Goal: Download file/media

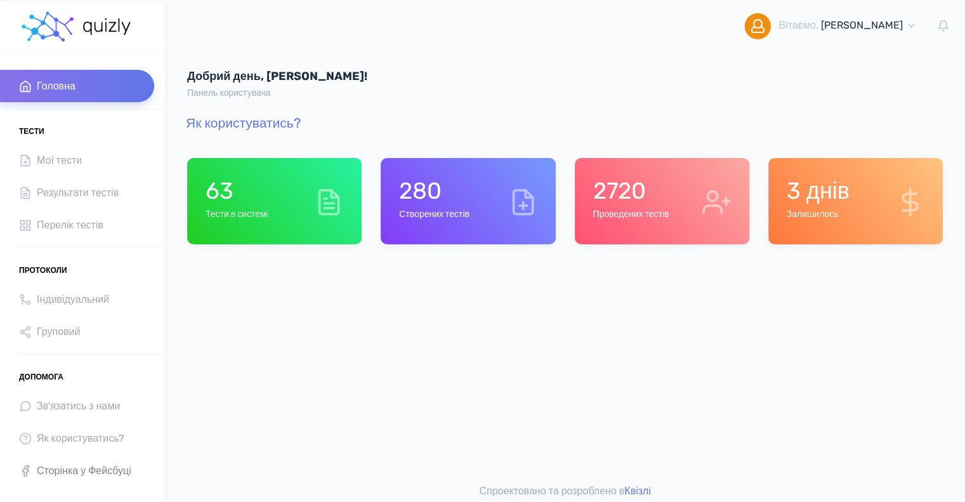
click at [91, 470] on span "Сторінка у Фейсбуці" at bounding box center [84, 470] width 95 height 17
click at [78, 294] on span "Індивідуальний" at bounding box center [73, 299] width 72 height 17
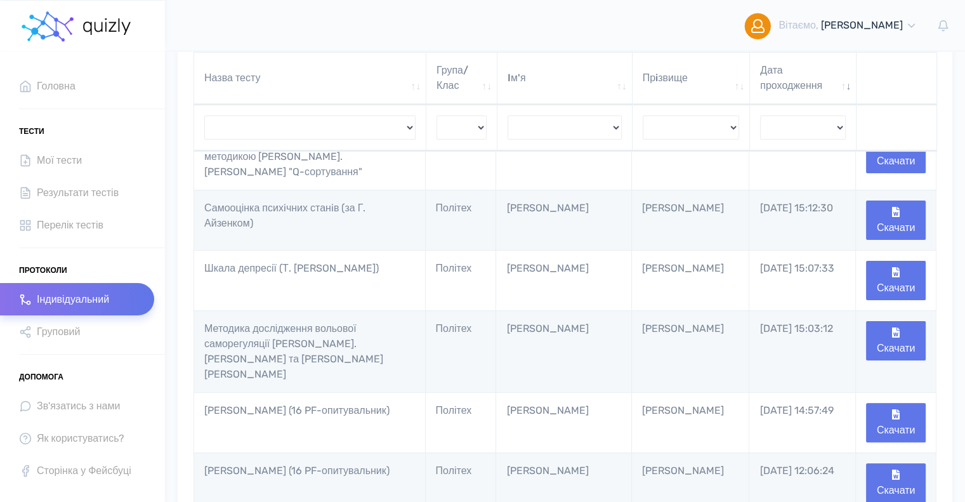
scroll to position [317, 0]
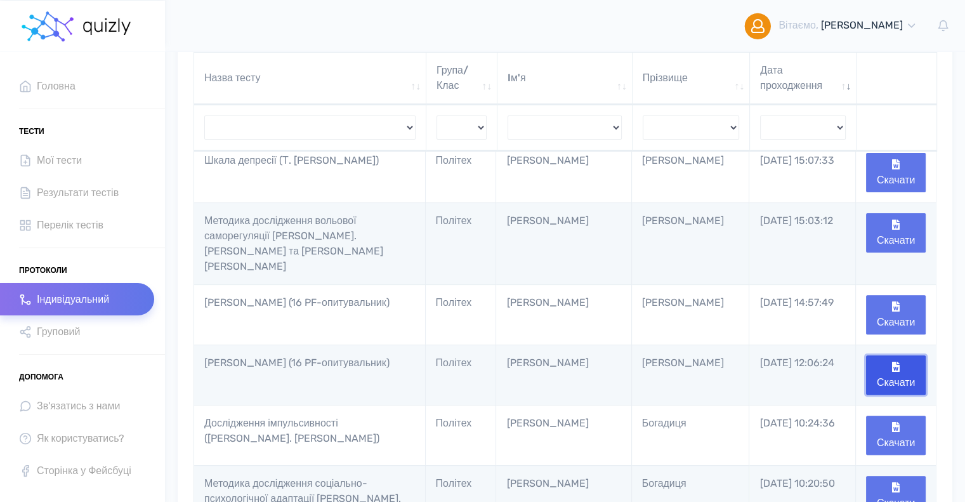
click at [906, 355] on button "Скачати" at bounding box center [896, 374] width 60 height 39
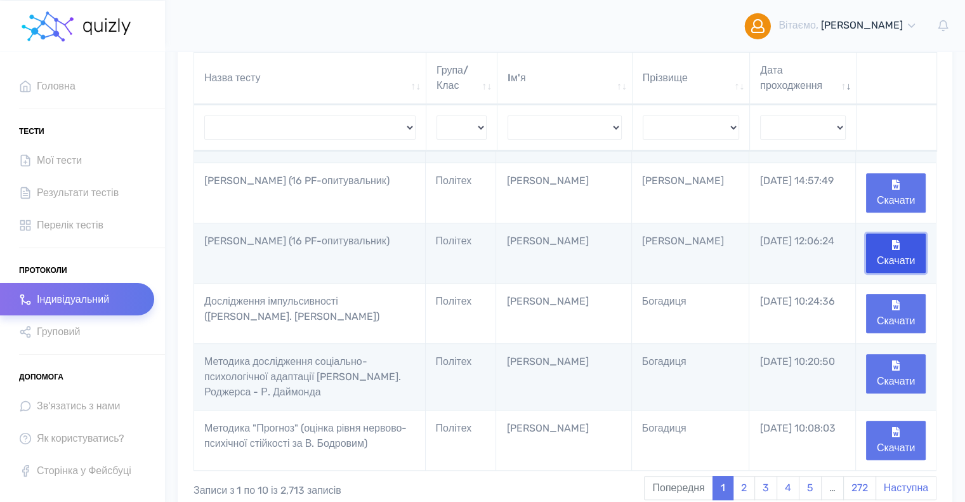
scroll to position [444, 0]
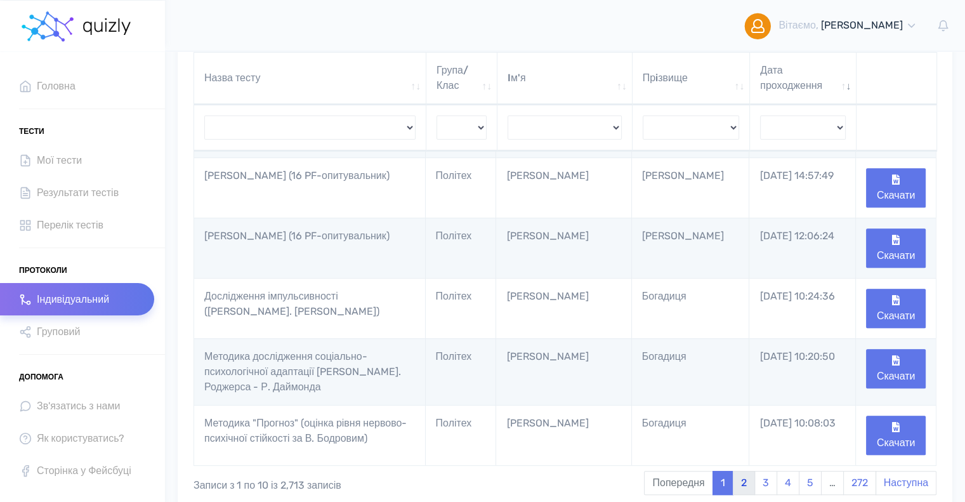
click at [744, 471] on link "2" at bounding box center [744, 483] width 22 height 24
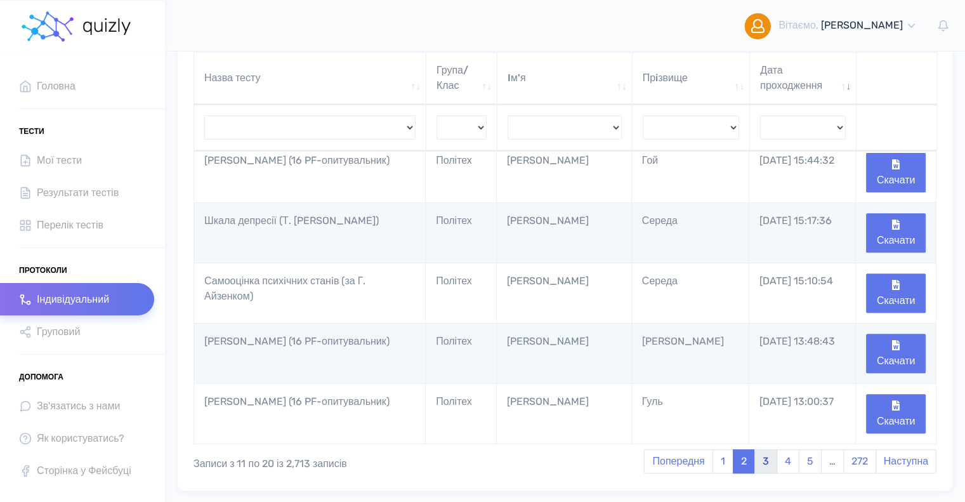
click at [764, 454] on link "3" at bounding box center [766, 461] width 23 height 24
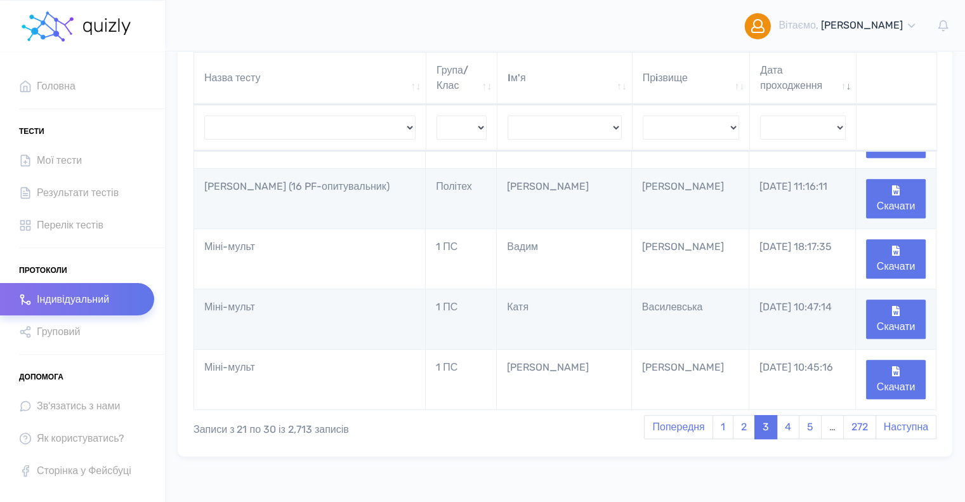
scroll to position [484, 0]
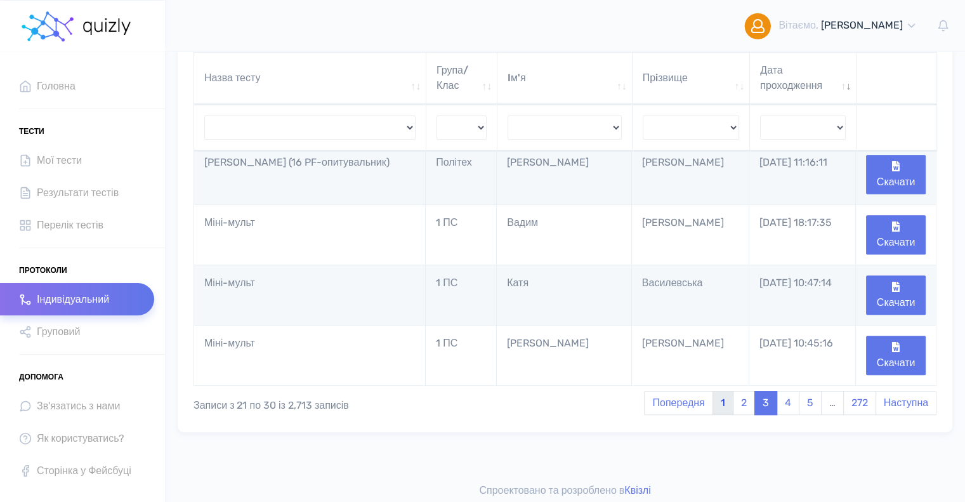
click at [723, 395] on link "1" at bounding box center [723, 403] width 21 height 24
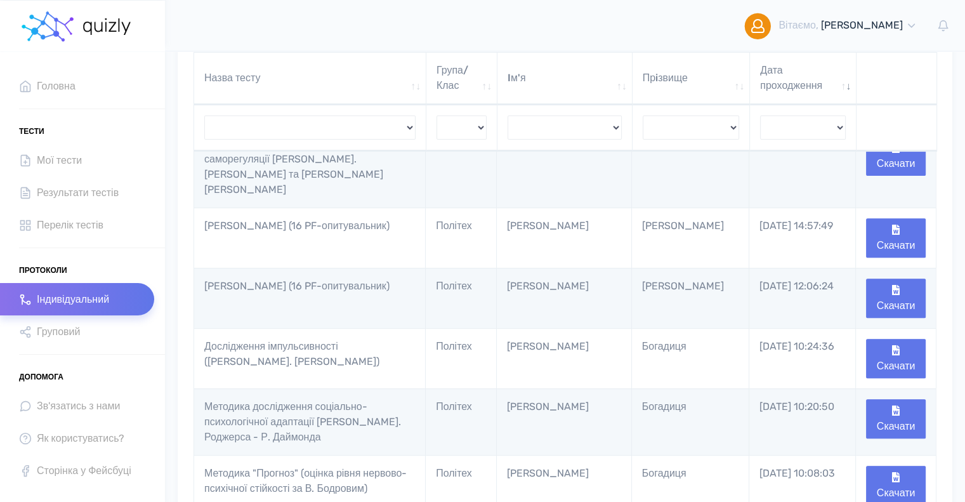
scroll to position [503, 0]
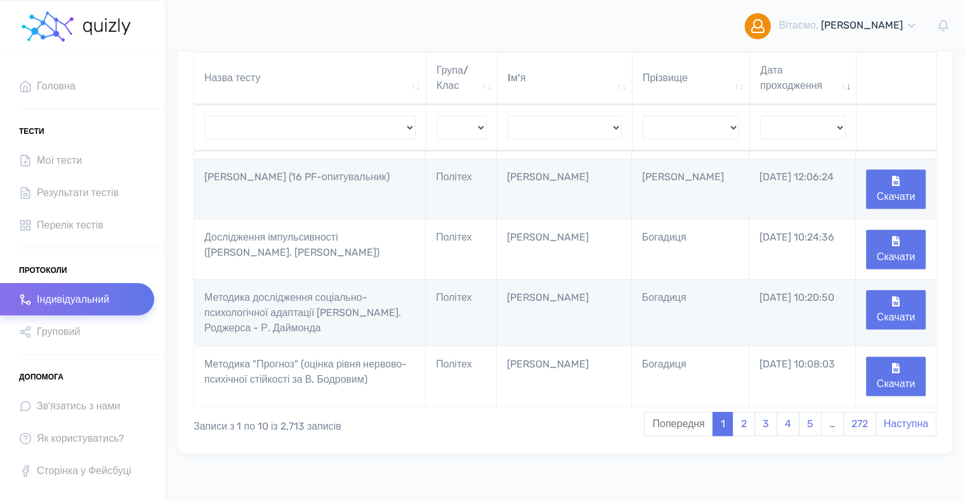
click at [748, 412] on link "2" at bounding box center [744, 424] width 22 height 24
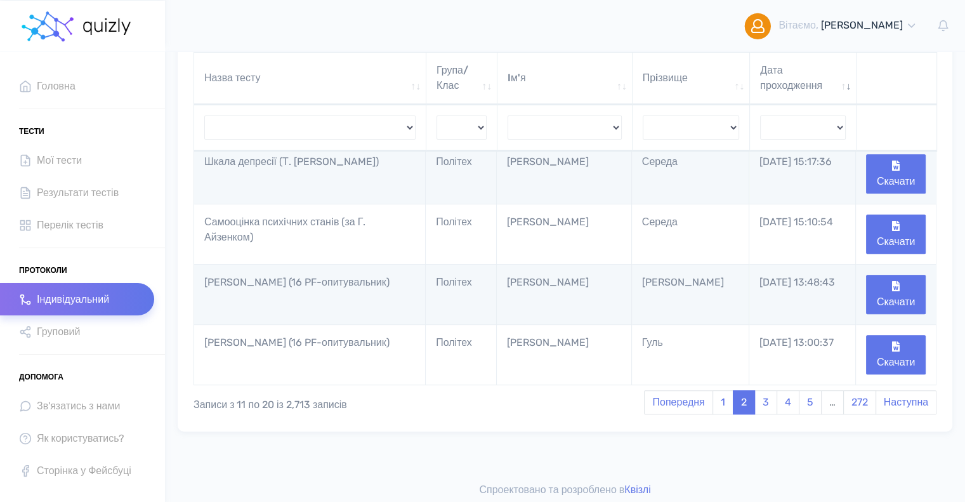
scroll to position [497, 0]
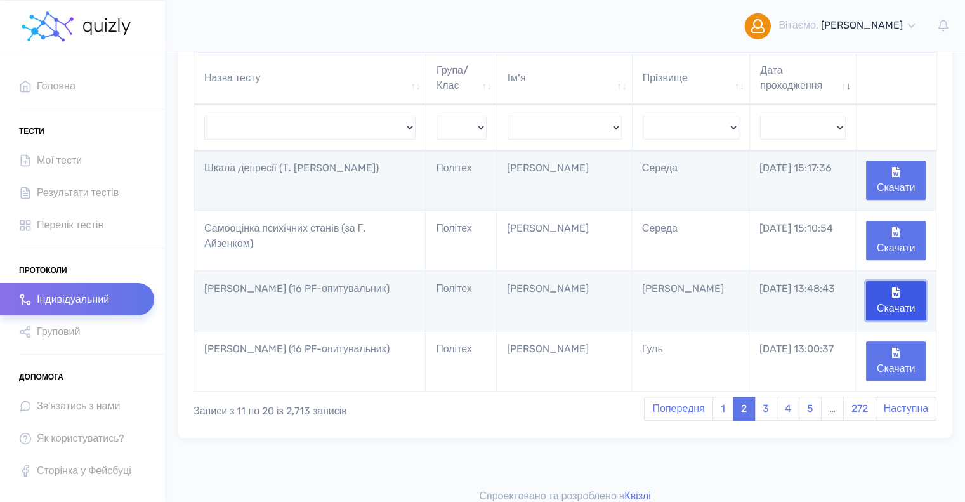
click at [906, 296] on button "Скачати" at bounding box center [896, 300] width 60 height 39
click at [767, 397] on link "3" at bounding box center [766, 409] width 23 height 24
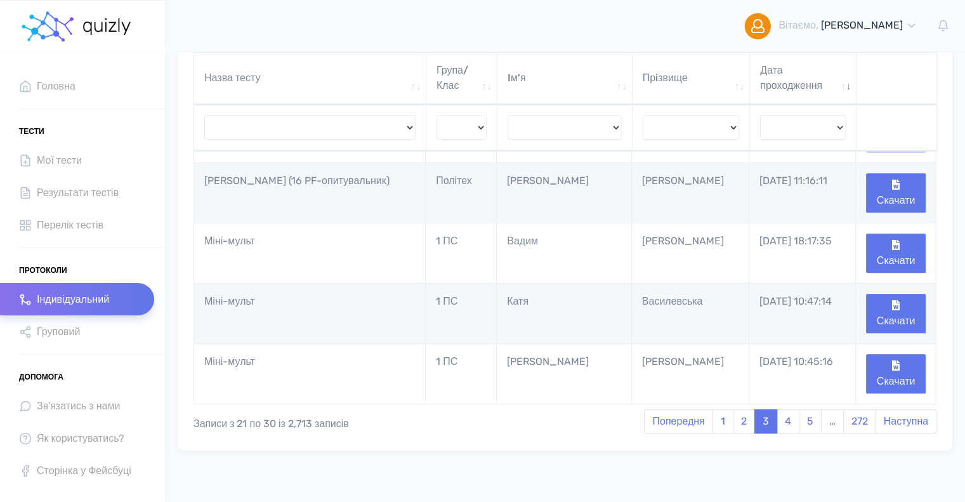
scroll to position [484, 0]
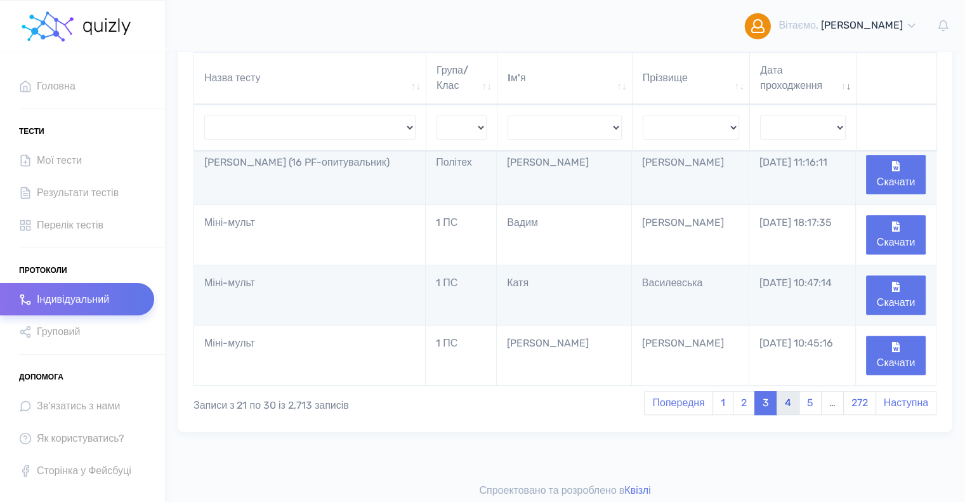
click at [786, 397] on link "4" at bounding box center [788, 403] width 23 height 24
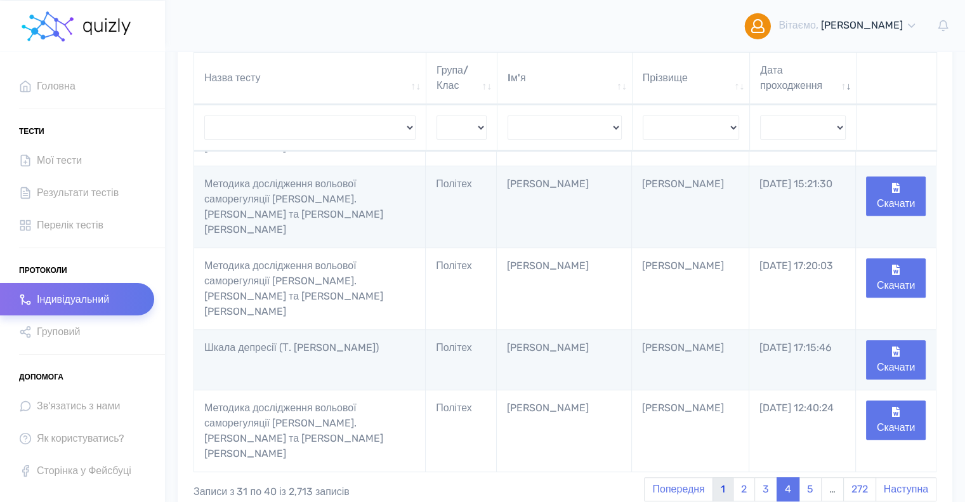
click at [718, 477] on link "1" at bounding box center [723, 489] width 21 height 24
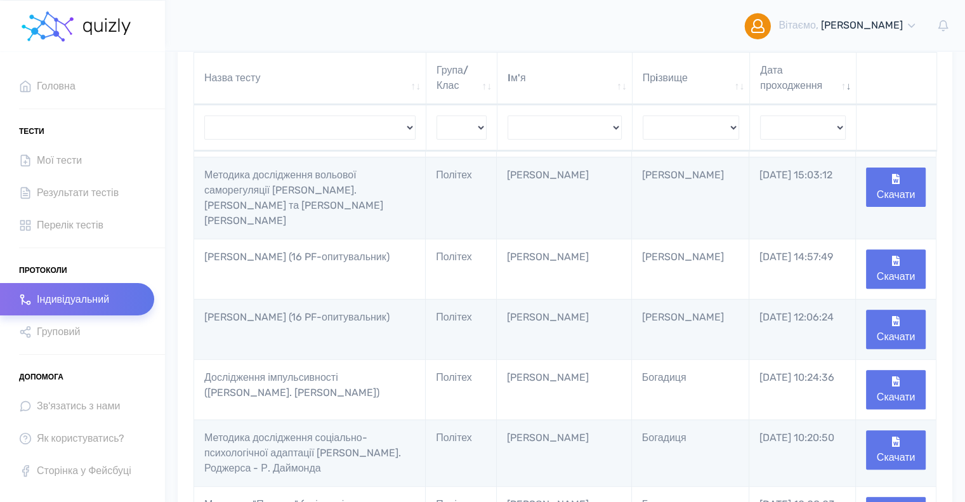
scroll to position [444, 0]
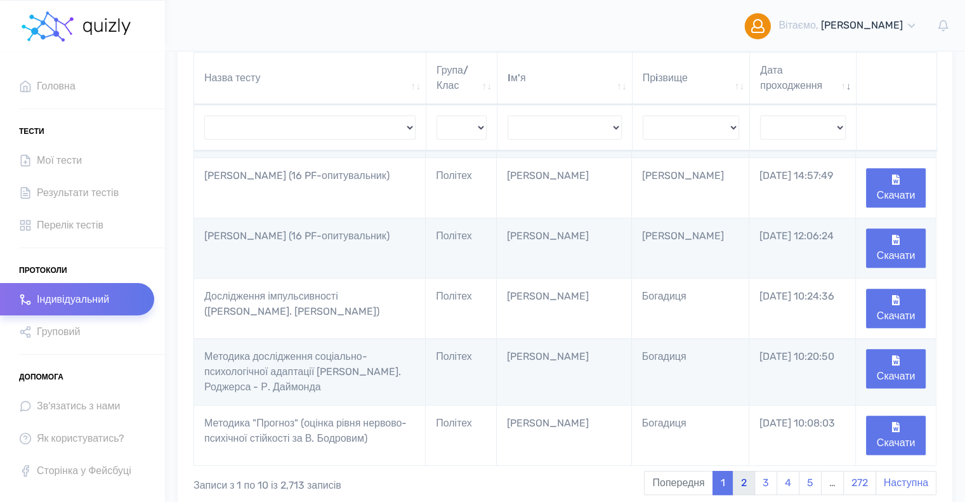
click at [746, 471] on link "2" at bounding box center [744, 483] width 22 height 24
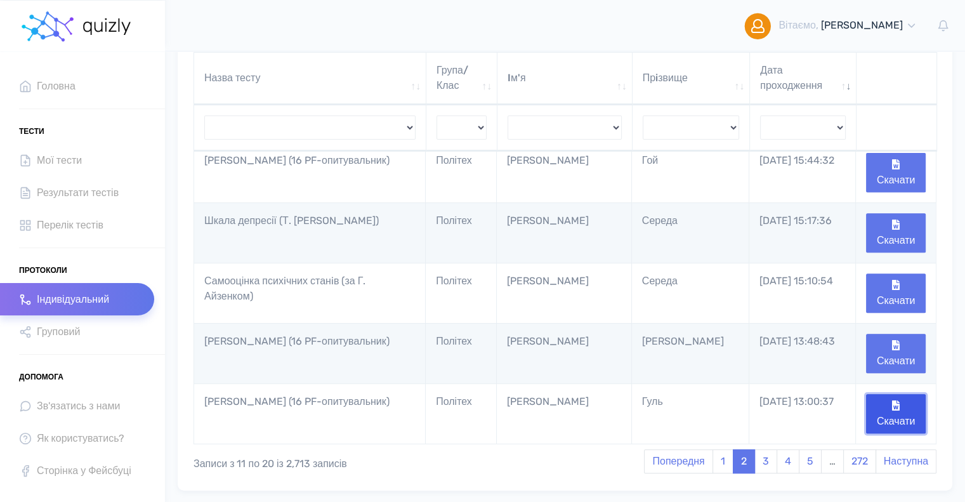
click at [902, 399] on button "Скачати" at bounding box center [896, 413] width 60 height 39
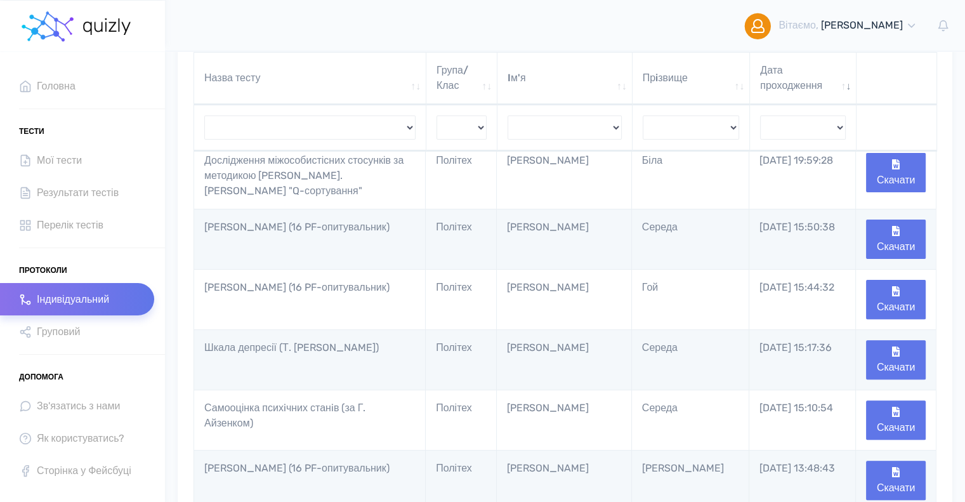
scroll to position [497, 0]
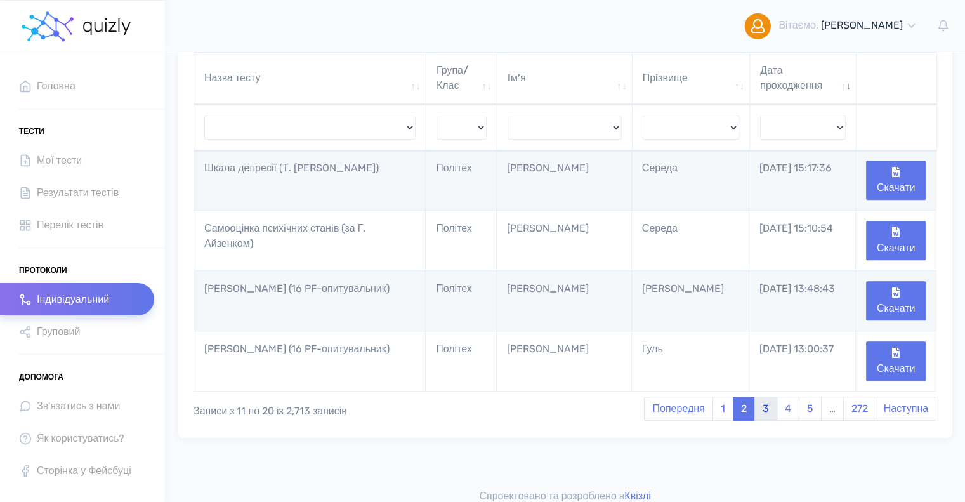
click at [766, 400] on link "3" at bounding box center [766, 409] width 23 height 24
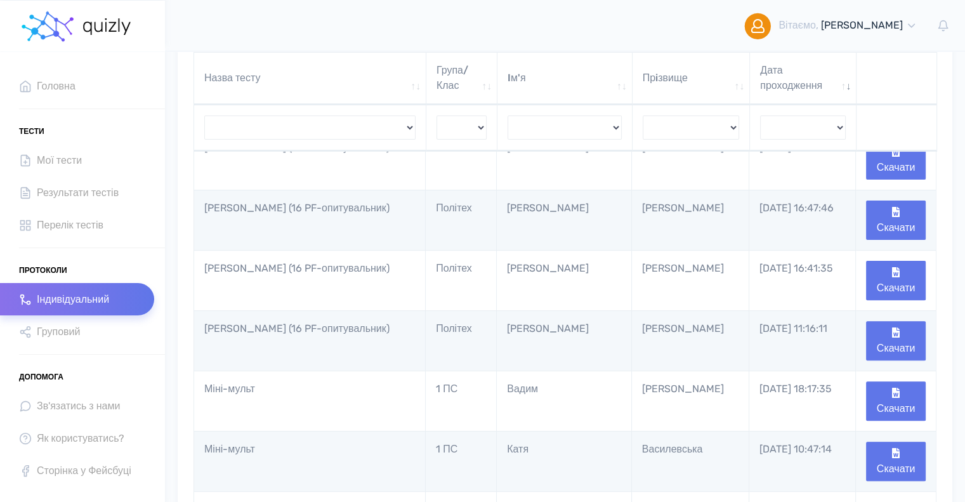
scroll to position [484, 0]
